Goal: Navigation & Orientation: Find specific page/section

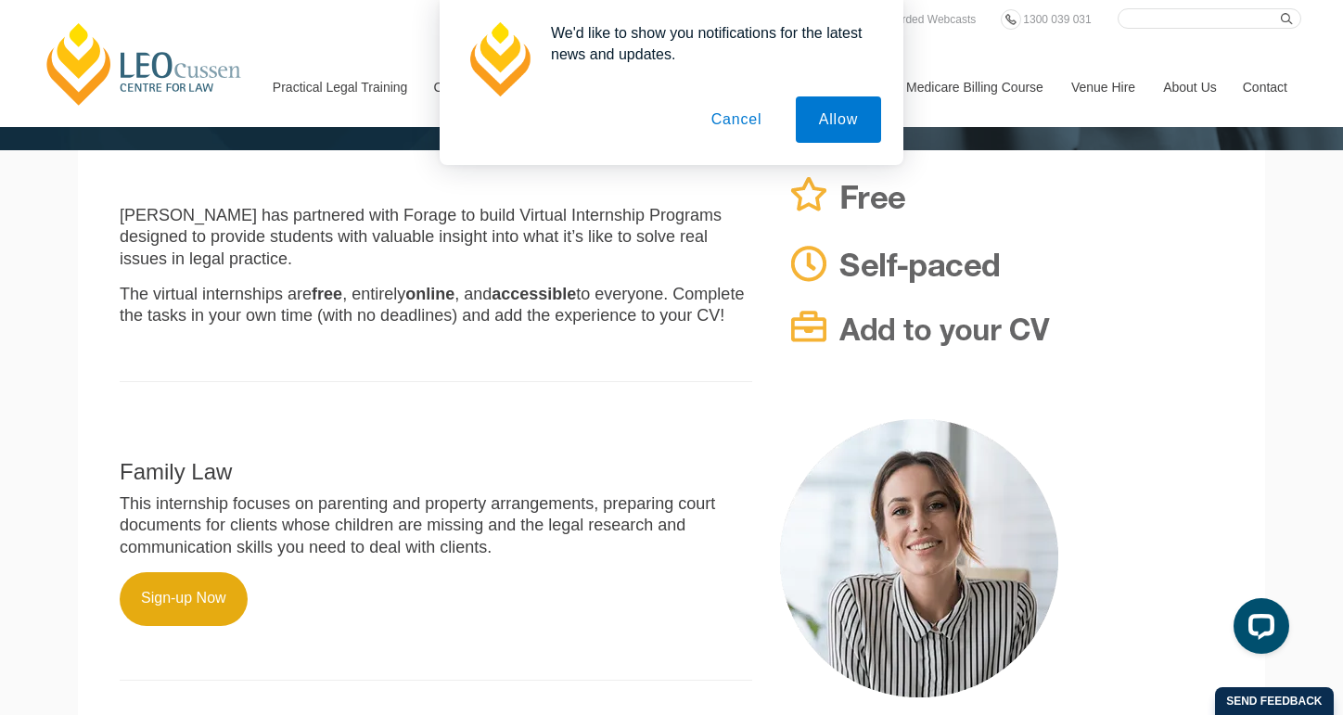
click at [750, 122] on button "Cancel" at bounding box center [736, 119] width 97 height 46
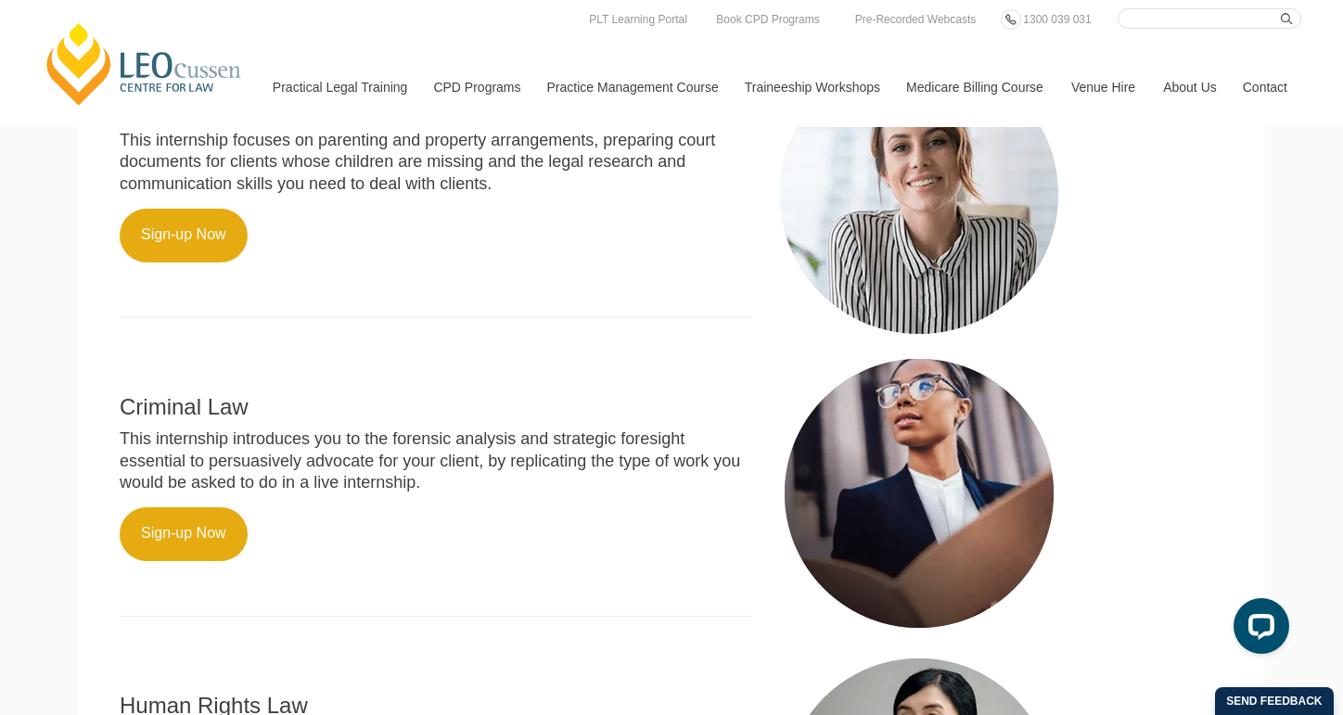
scroll to position [777, 0]
